Goal: Task Accomplishment & Management: Use online tool/utility

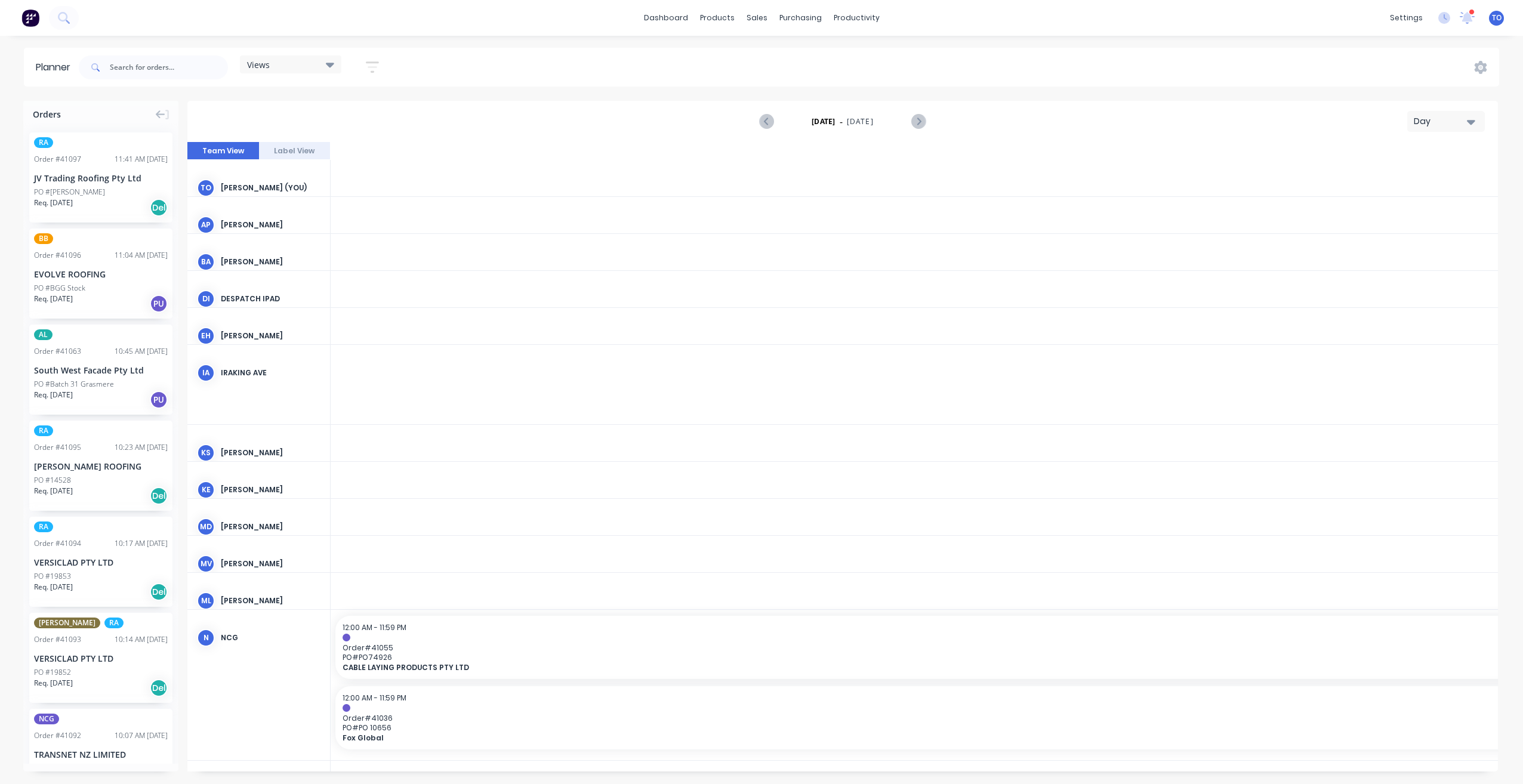
scroll to position [0, 2101]
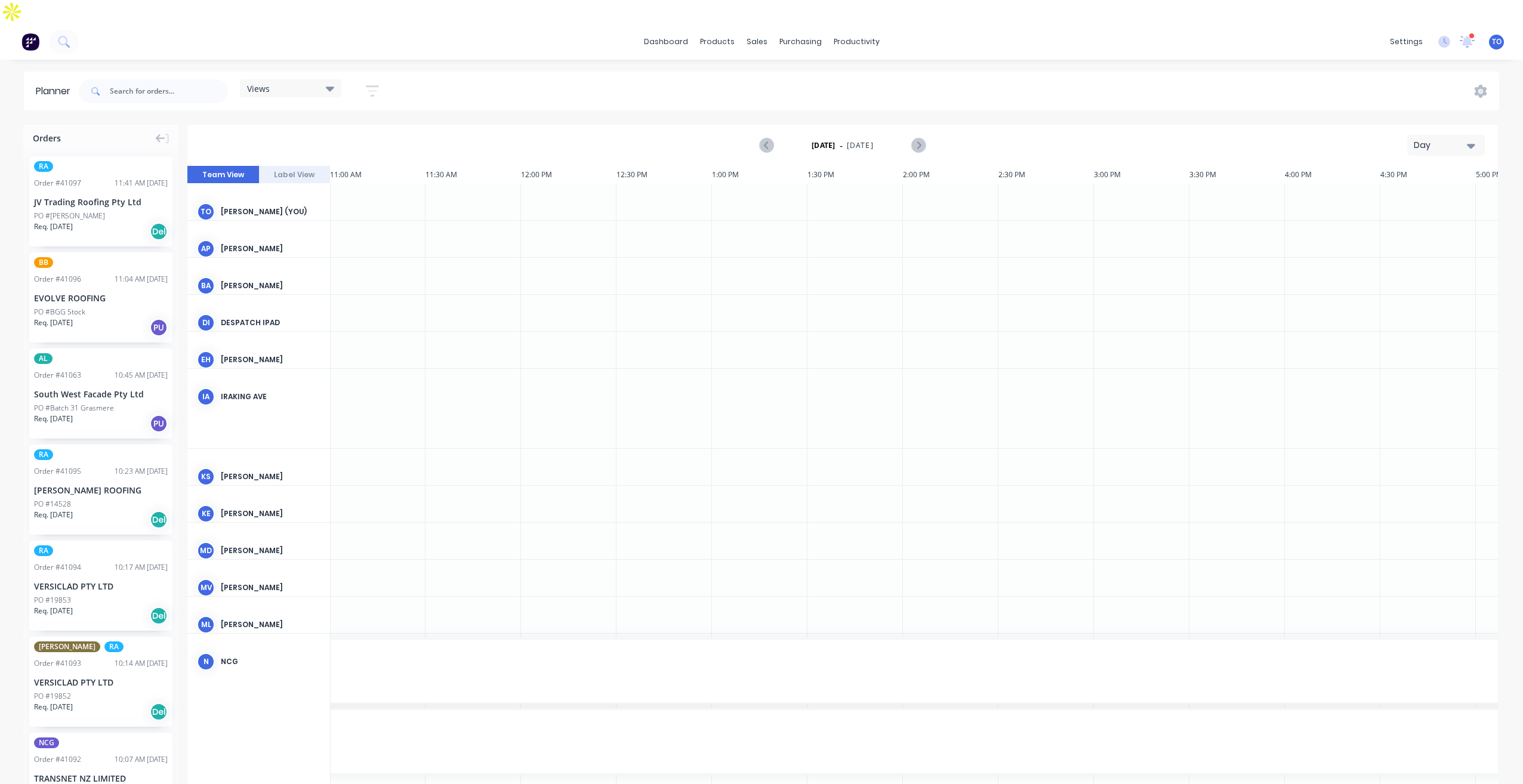
click at [1433, 139] on div "Day" at bounding box center [1441, 145] width 55 height 13
click at [1411, 189] on div "Week" at bounding box center [1425, 201] width 118 height 24
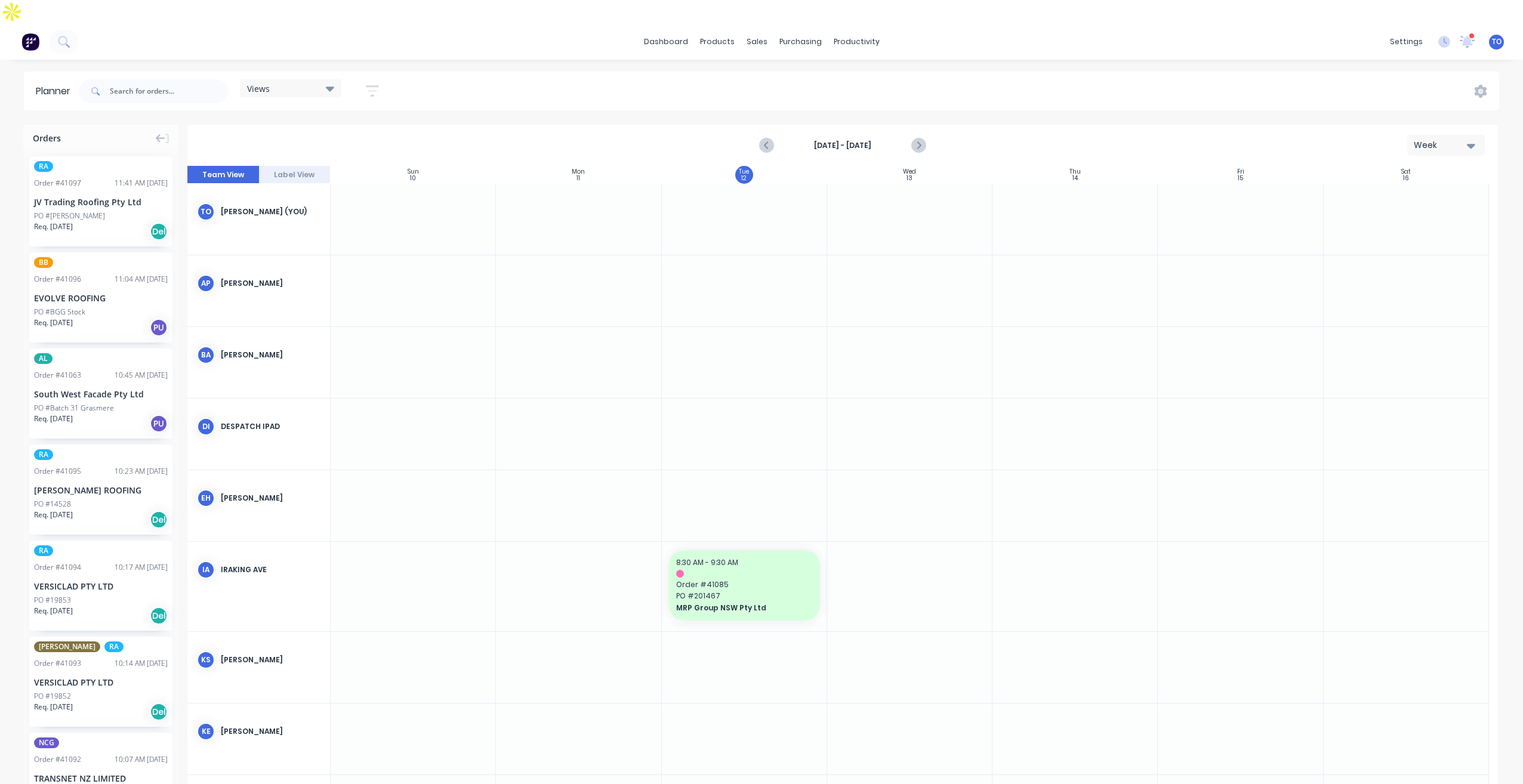
click at [367, 84] on icon "button" at bounding box center [373, 91] width 13 height 15
click at [341, 129] on div "Show/Hide users" at bounding box center [310, 136] width 83 height 13
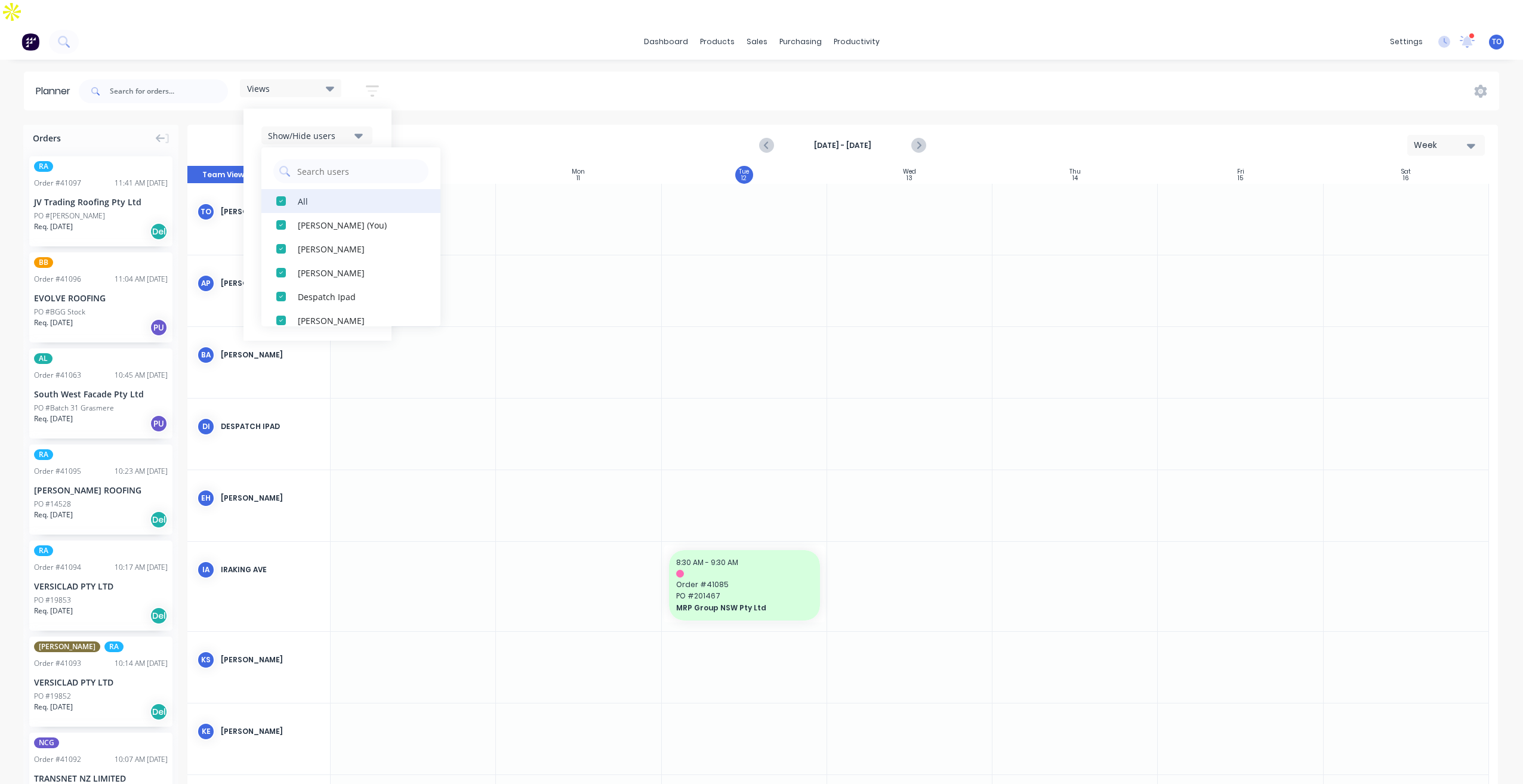
click at [325, 195] on div "All" at bounding box center [357, 201] width 119 height 13
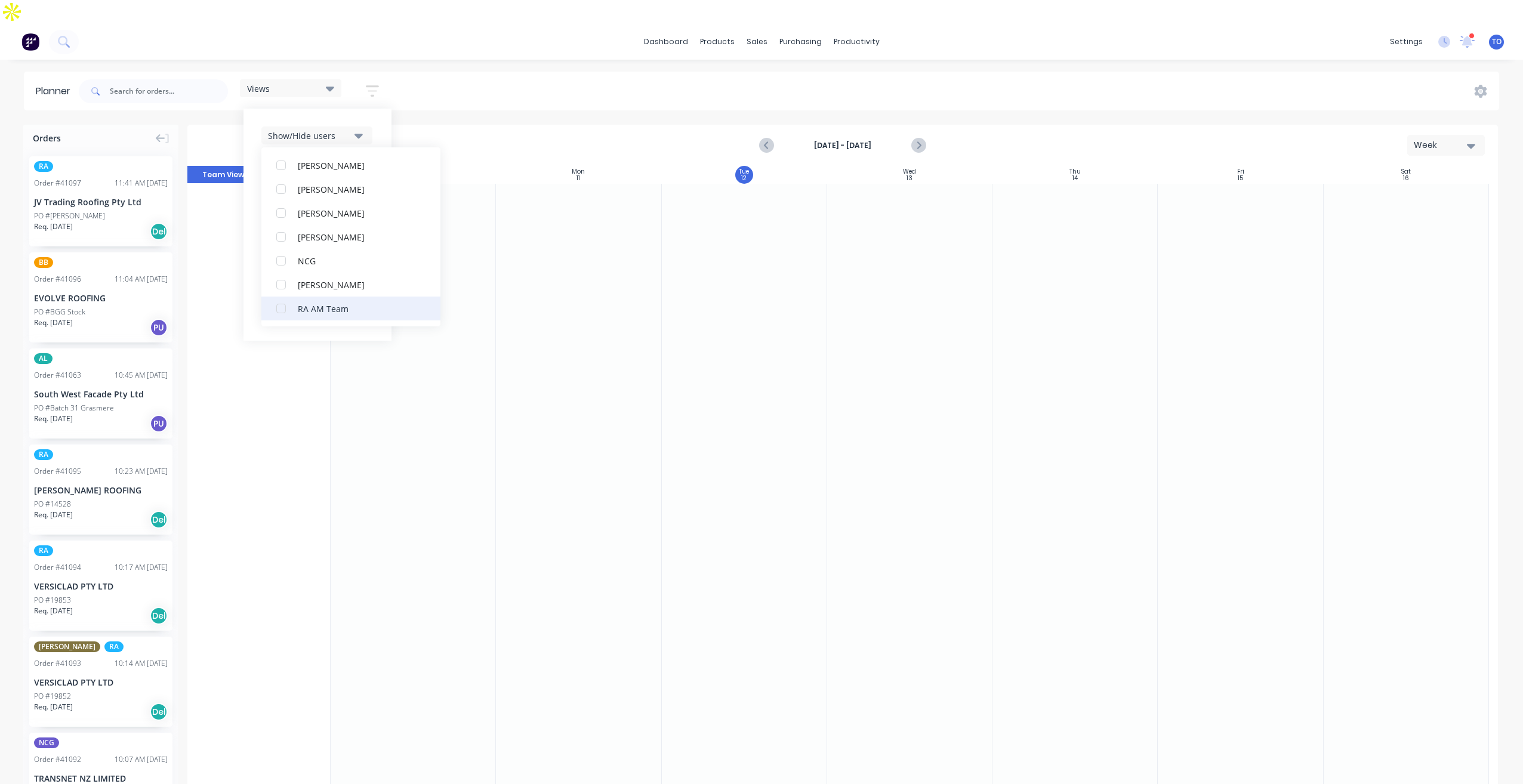
scroll to position [239, 0]
click at [324, 314] on div "RA PM Team" at bounding box center [357, 320] width 119 height 13
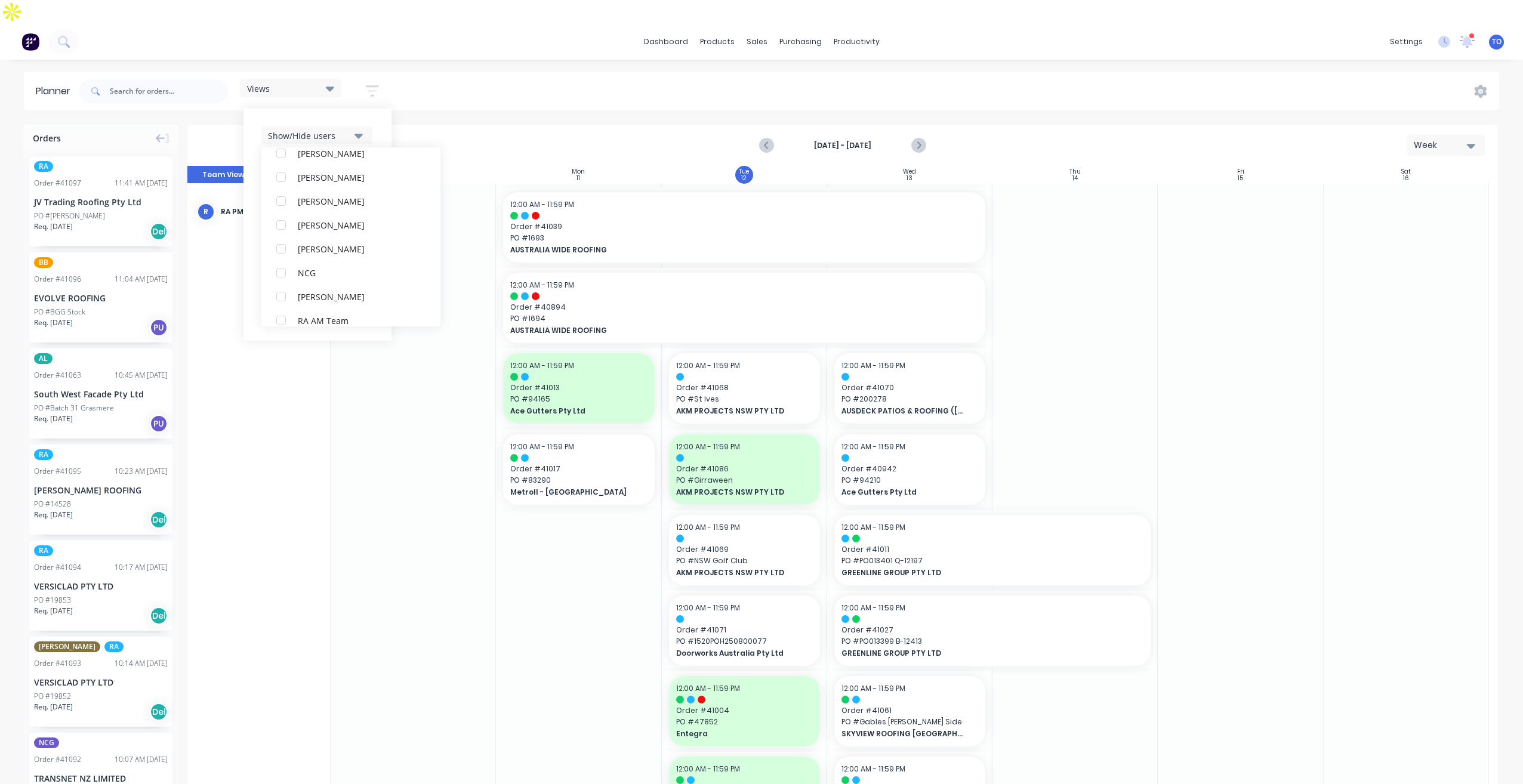
scroll to position [0, 0]
